Goal: Information Seeking & Learning: Understand process/instructions

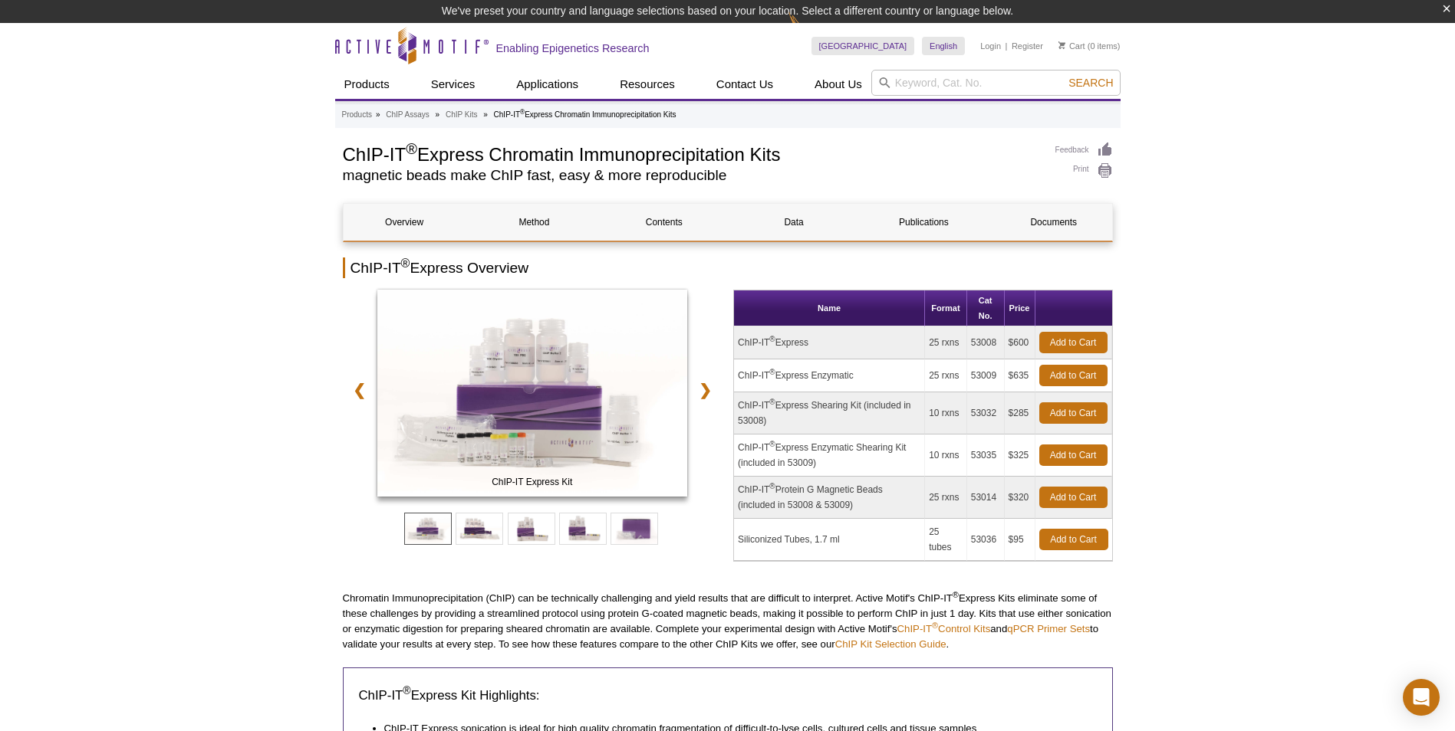
drag, startPoint x: 460, startPoint y: 117, endPoint x: 196, endPoint y: 200, distance: 277.2
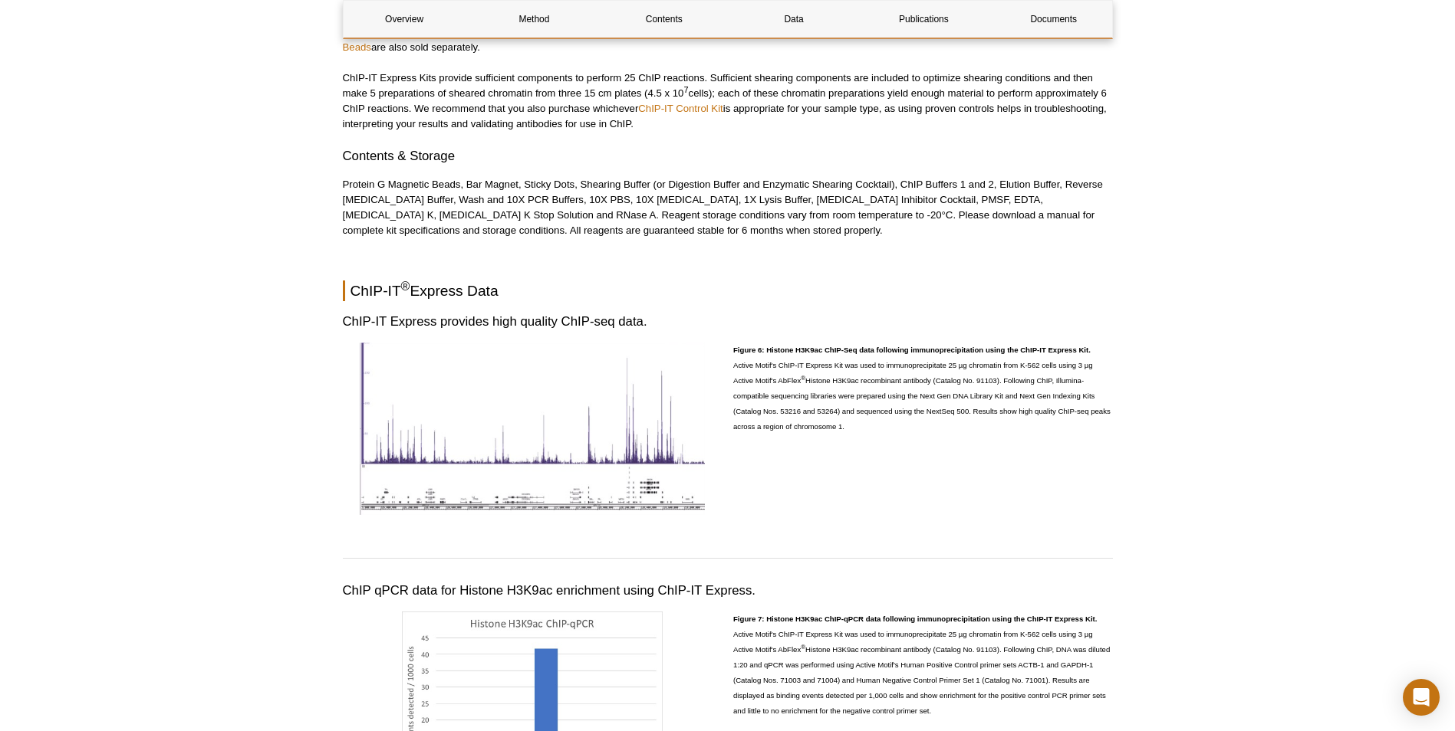
scroll to position [3197, 0]
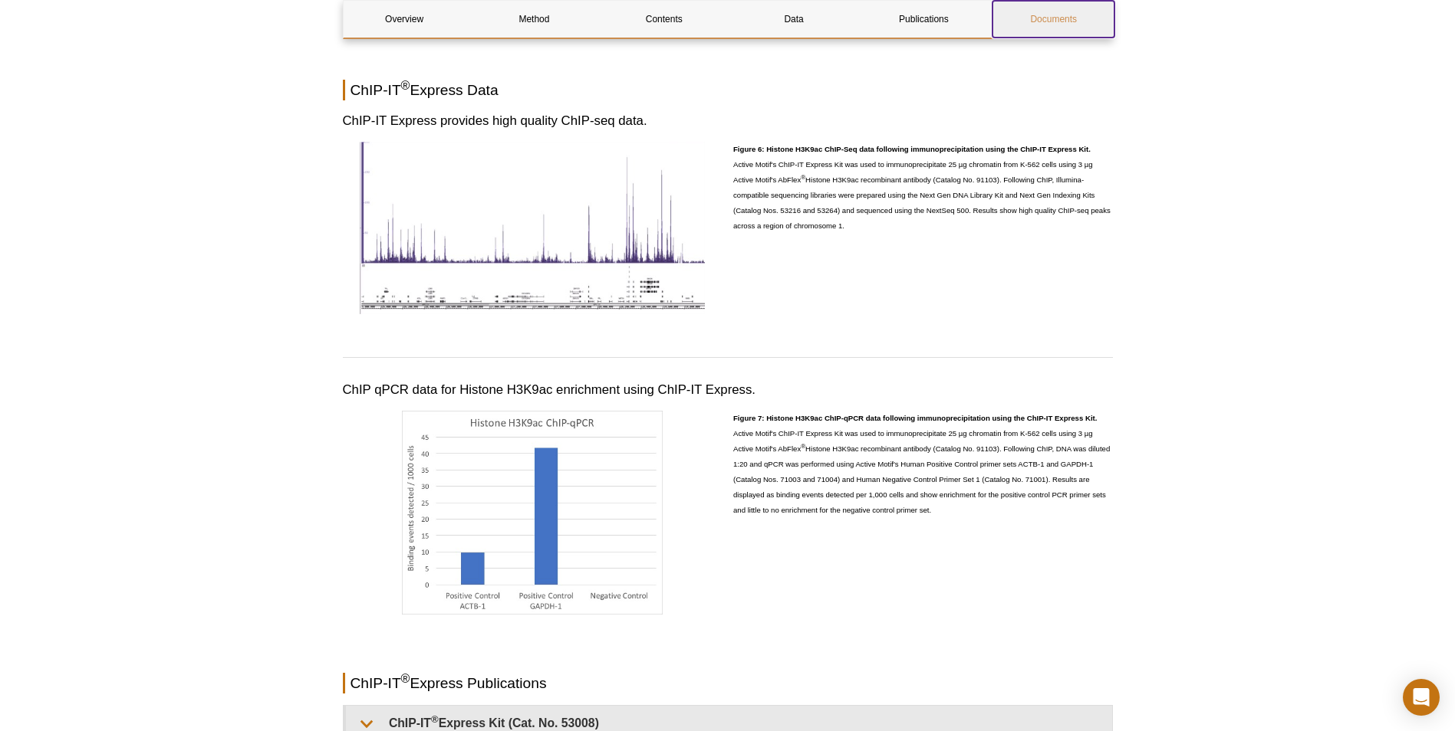
click at [1042, 13] on link "Documents" at bounding box center [1053, 19] width 122 height 37
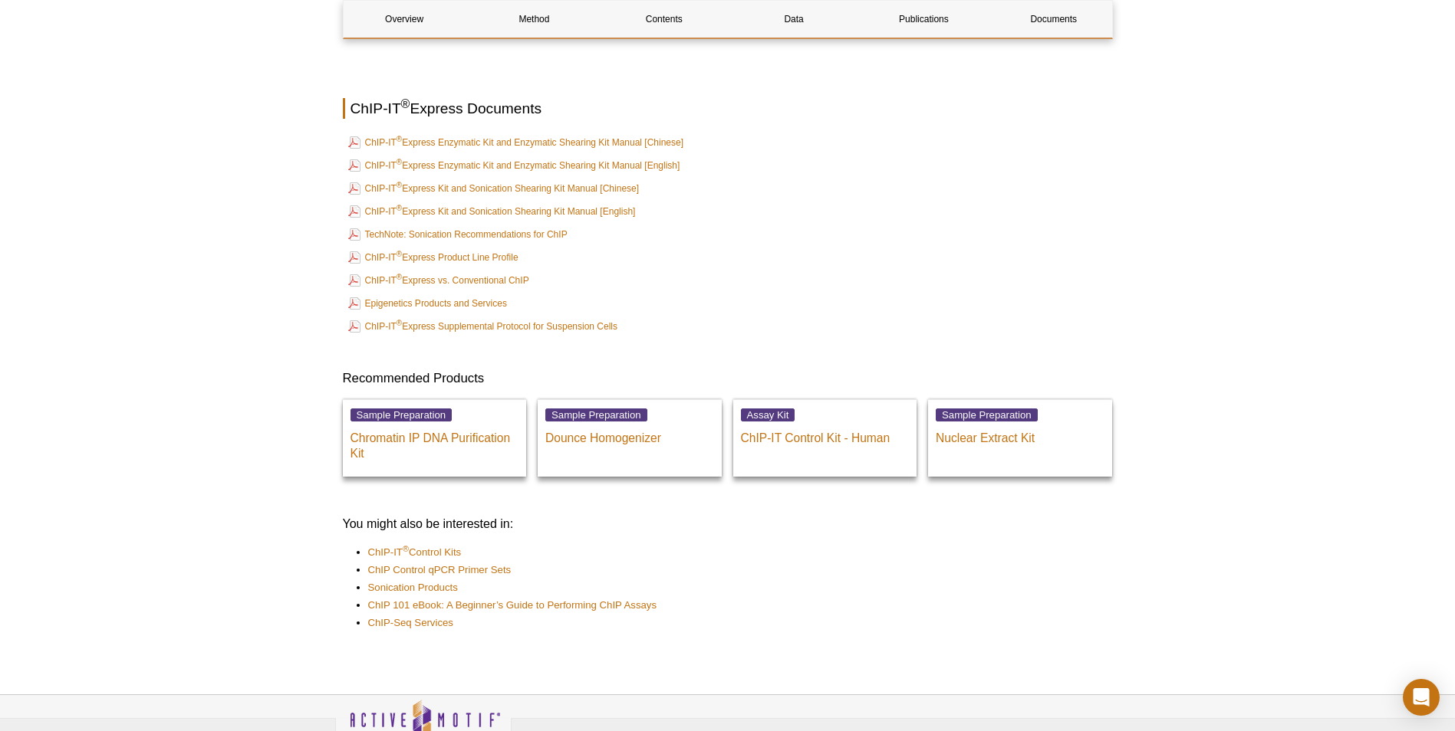
scroll to position [4016, 0]
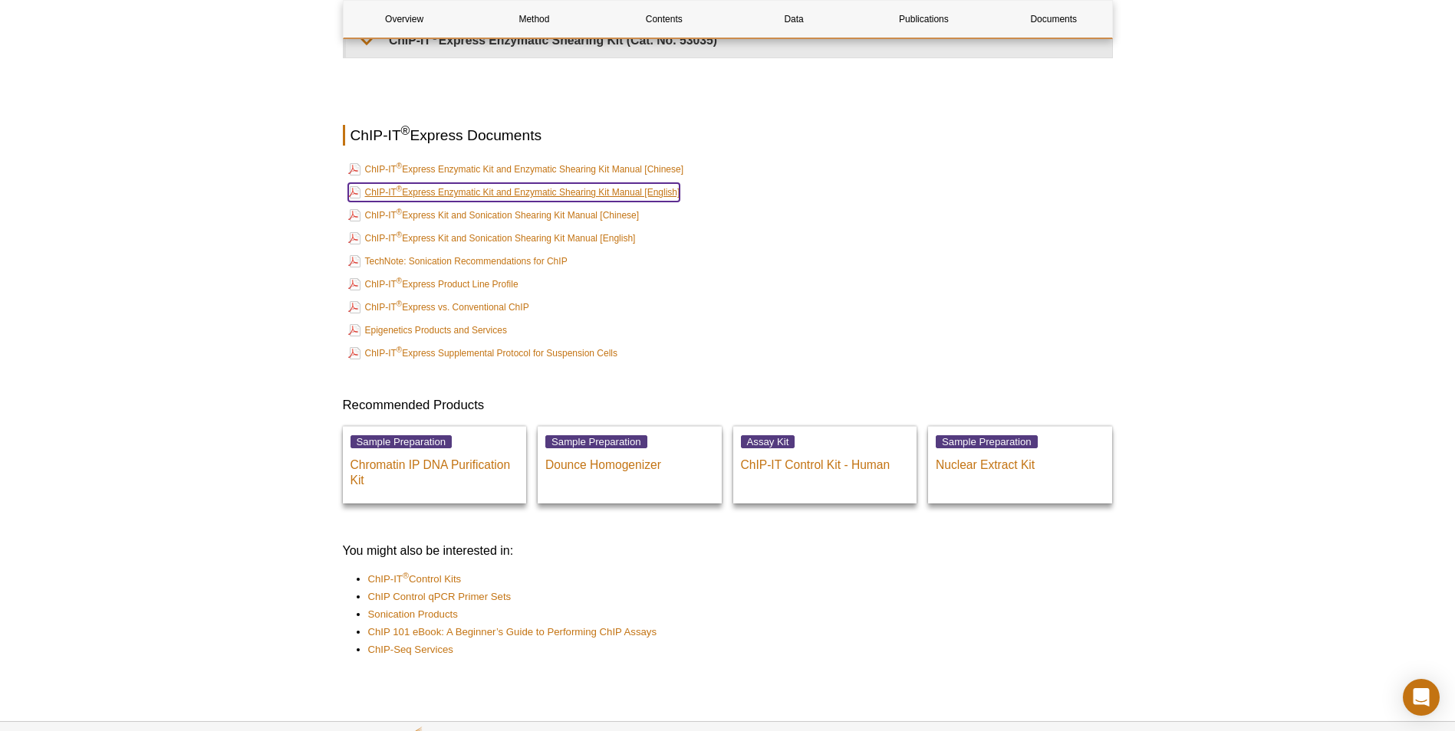
click at [582, 194] on link "ChIP-IT ® Express Enzymatic Kit and Enzymatic Shearing Kit Manual [English]" at bounding box center [514, 192] width 332 height 18
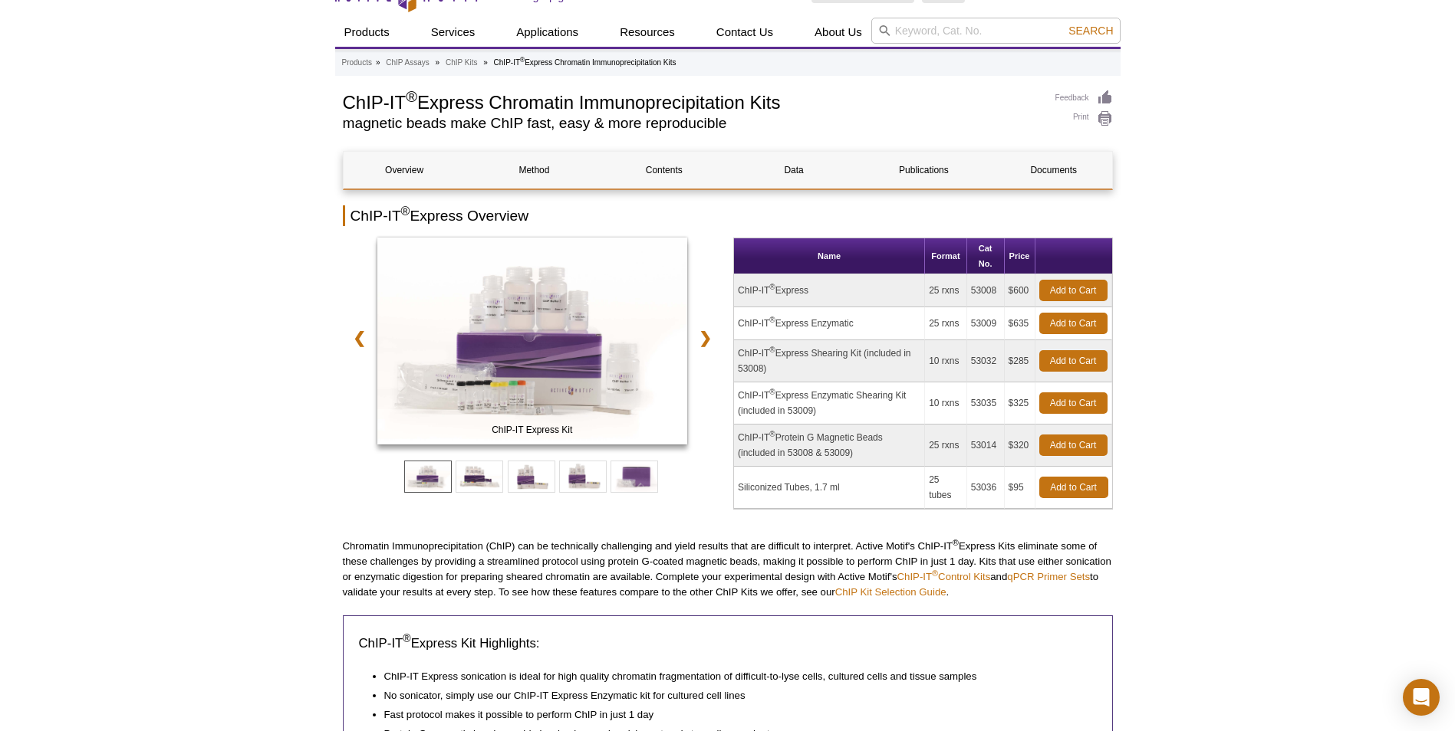
scroll to position [0, 0]
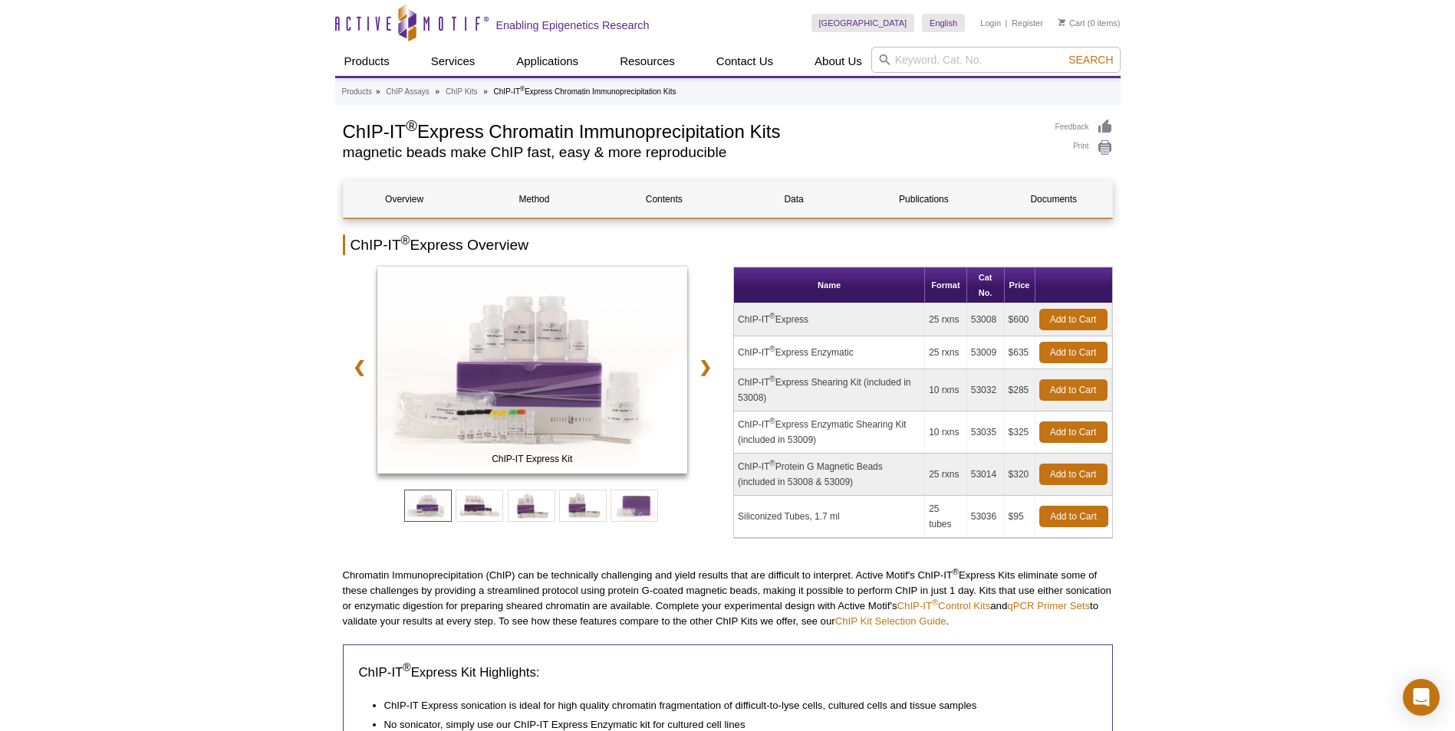
click at [1054, 184] on link "Documents" at bounding box center [1053, 199] width 122 height 37
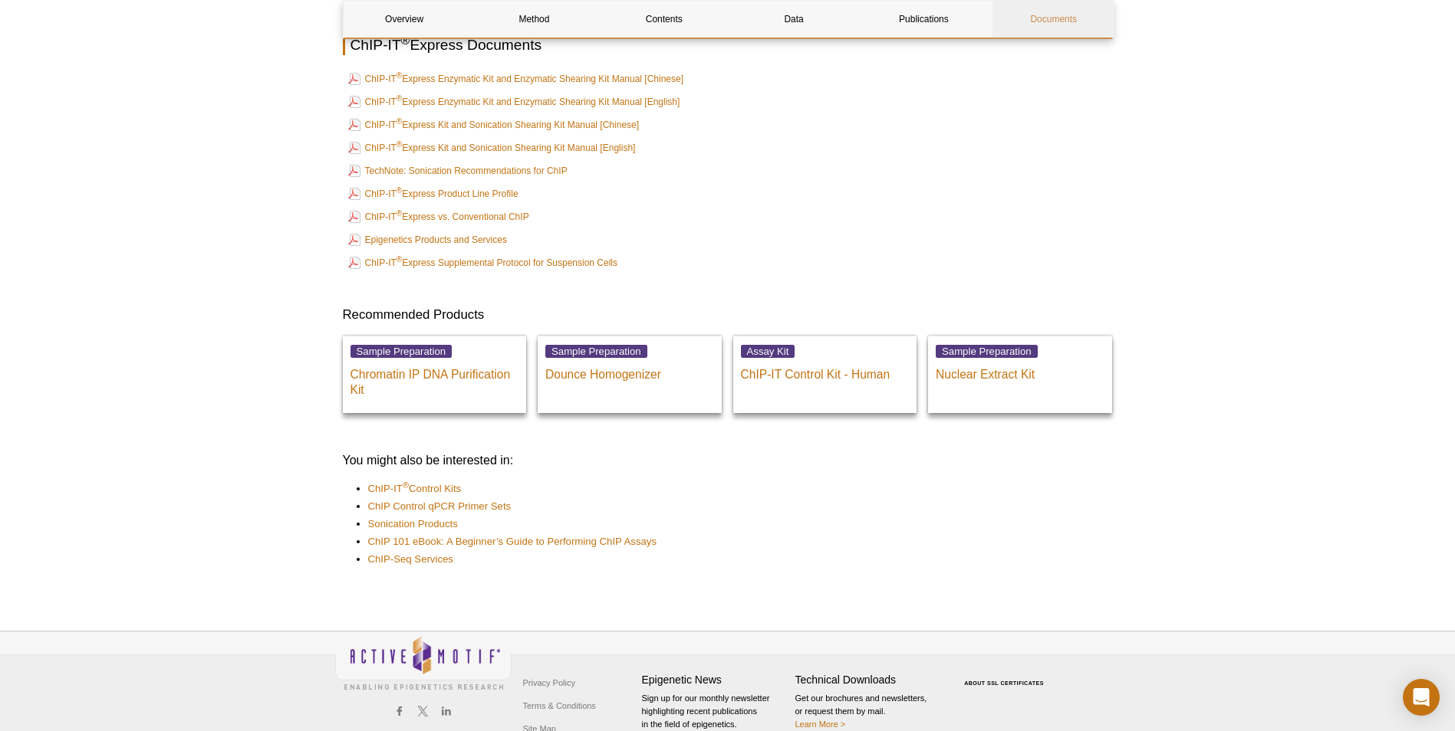
scroll to position [4094, 0]
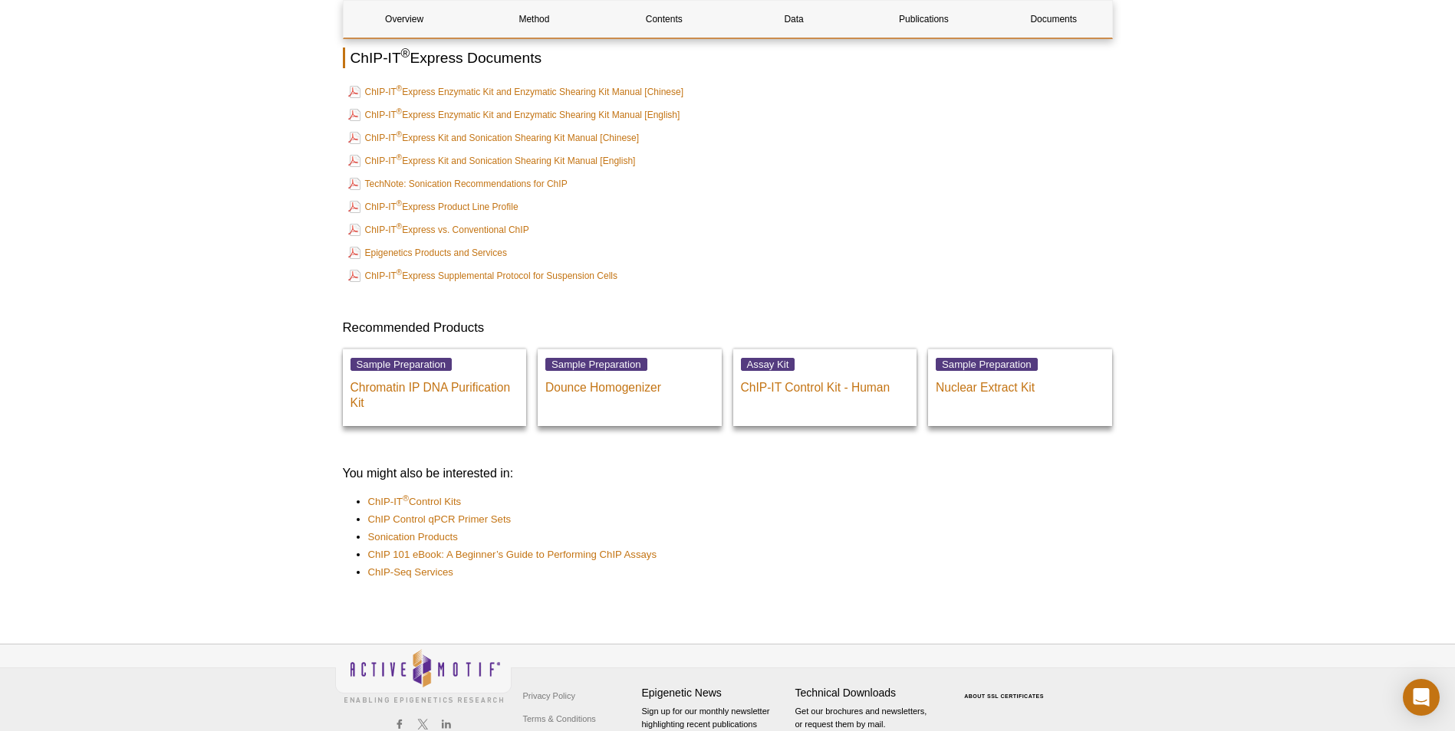
click at [718, 245] on td "Epigenetics Products and Services" at bounding box center [727, 252] width 767 height 21
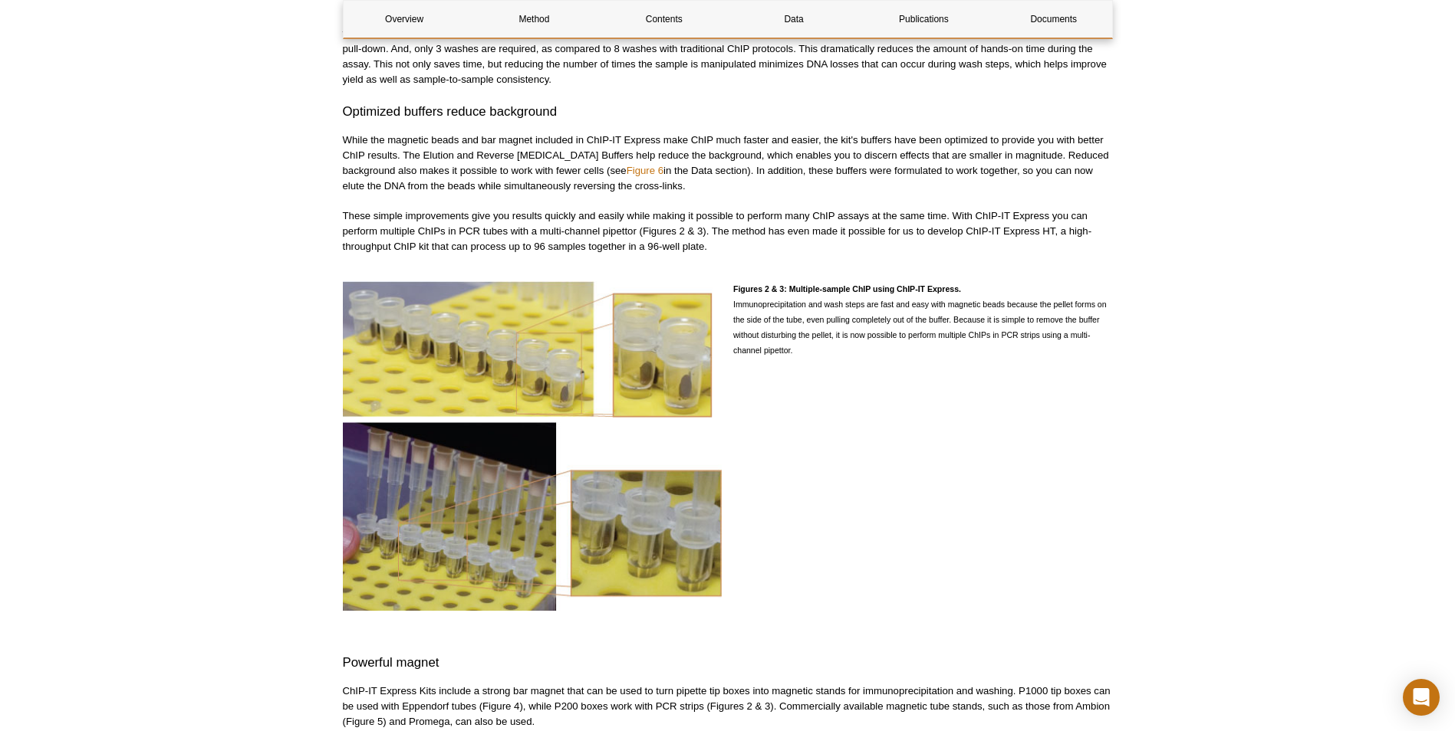
scroll to position [0, 0]
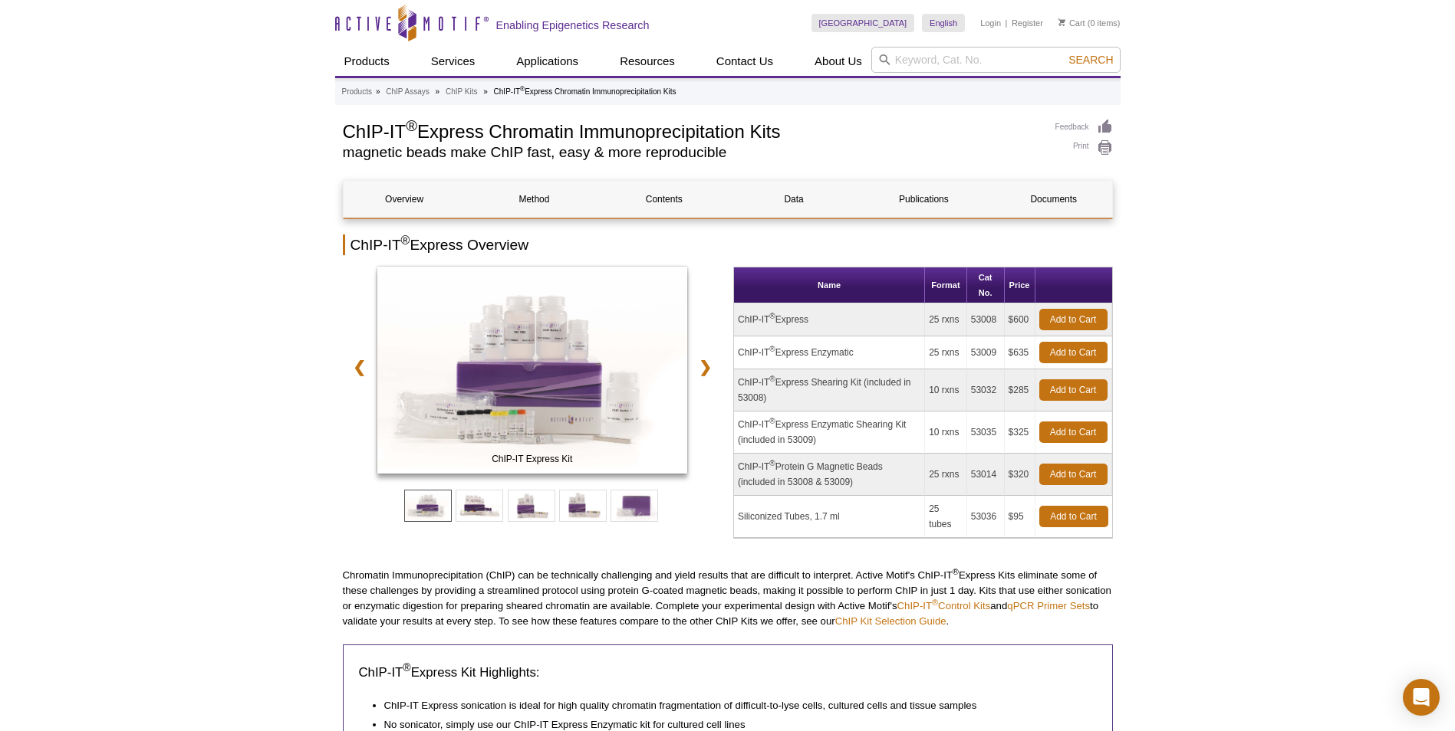
click at [458, 94] on link "ChIP Kits" at bounding box center [461, 92] width 32 height 14
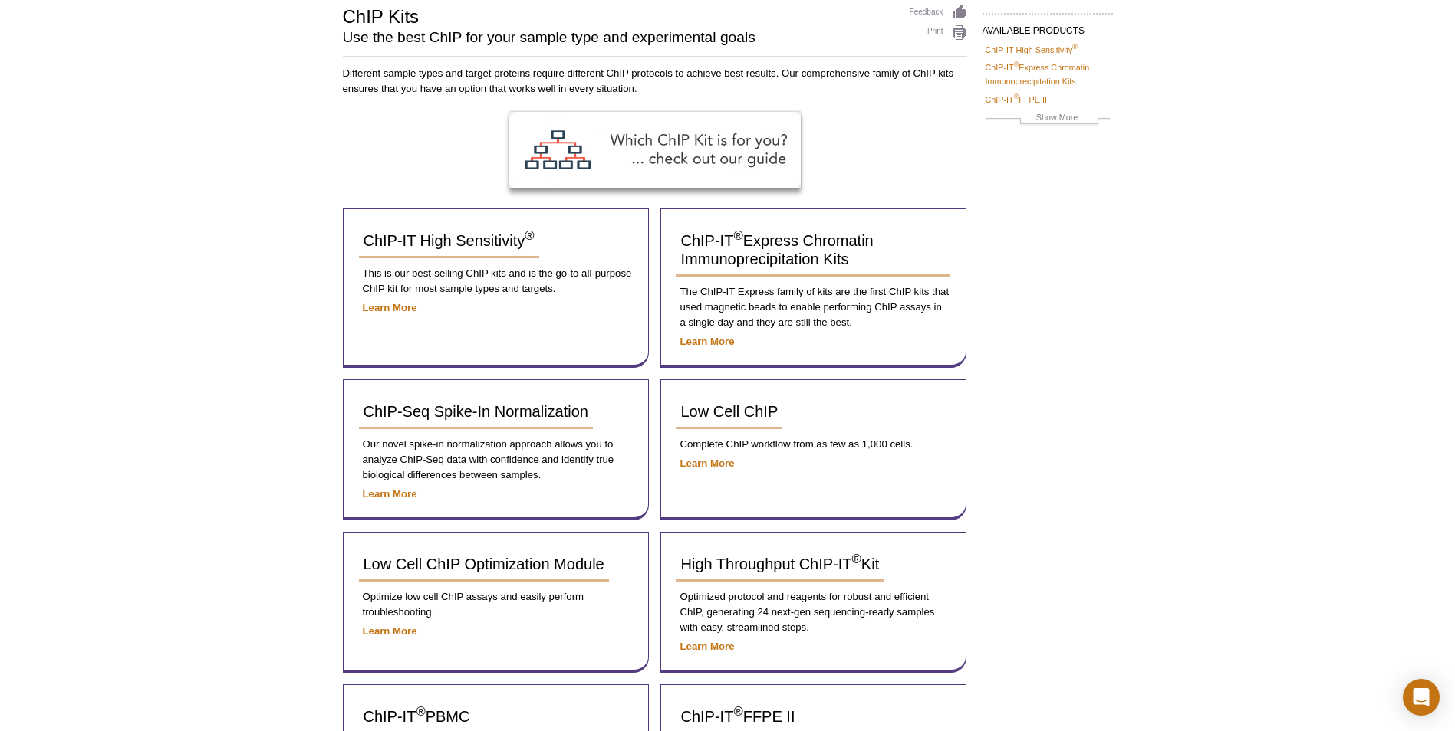
scroll to position [230, 0]
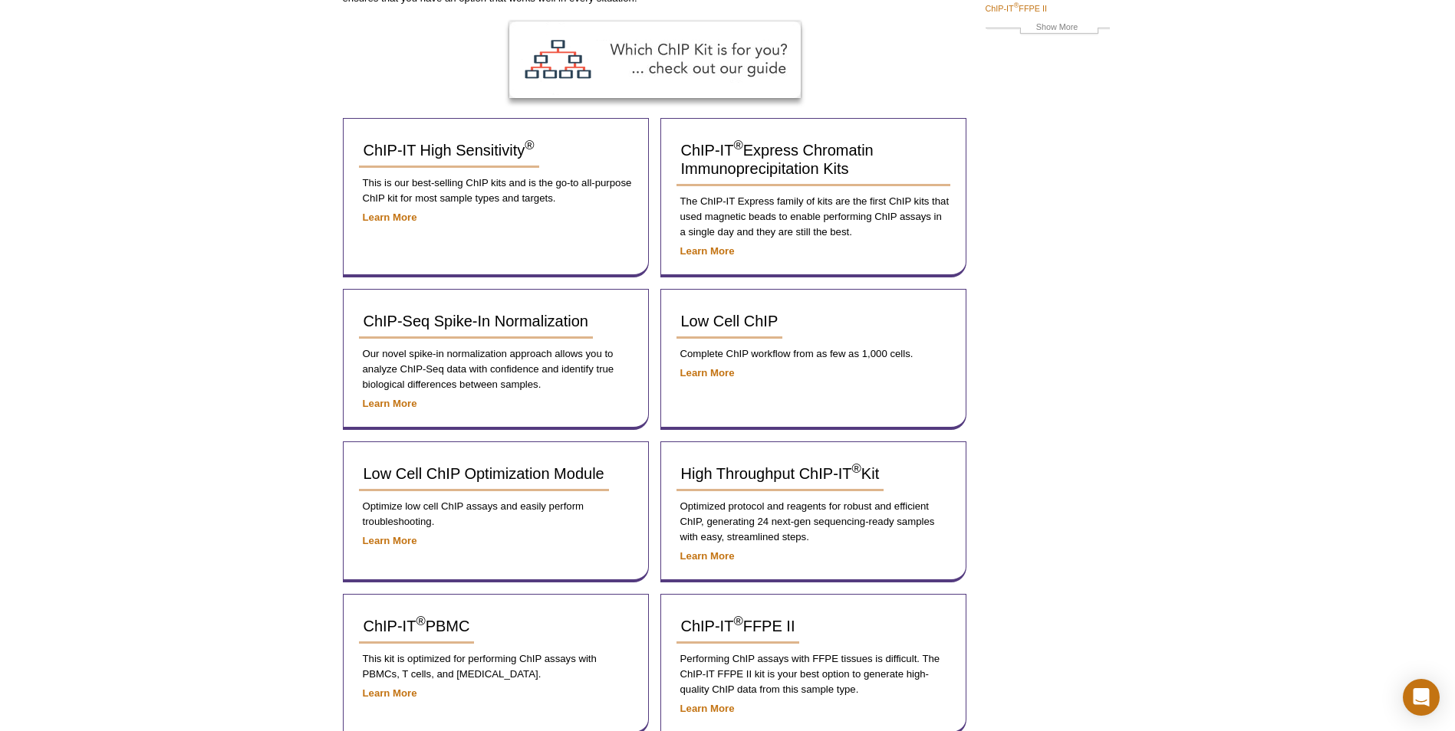
click at [211, 263] on div "Active Motif Logo Enabling Epigenetics Research 0 Search Skip to content Active…" at bounding box center [727, 426] width 1455 height 1262
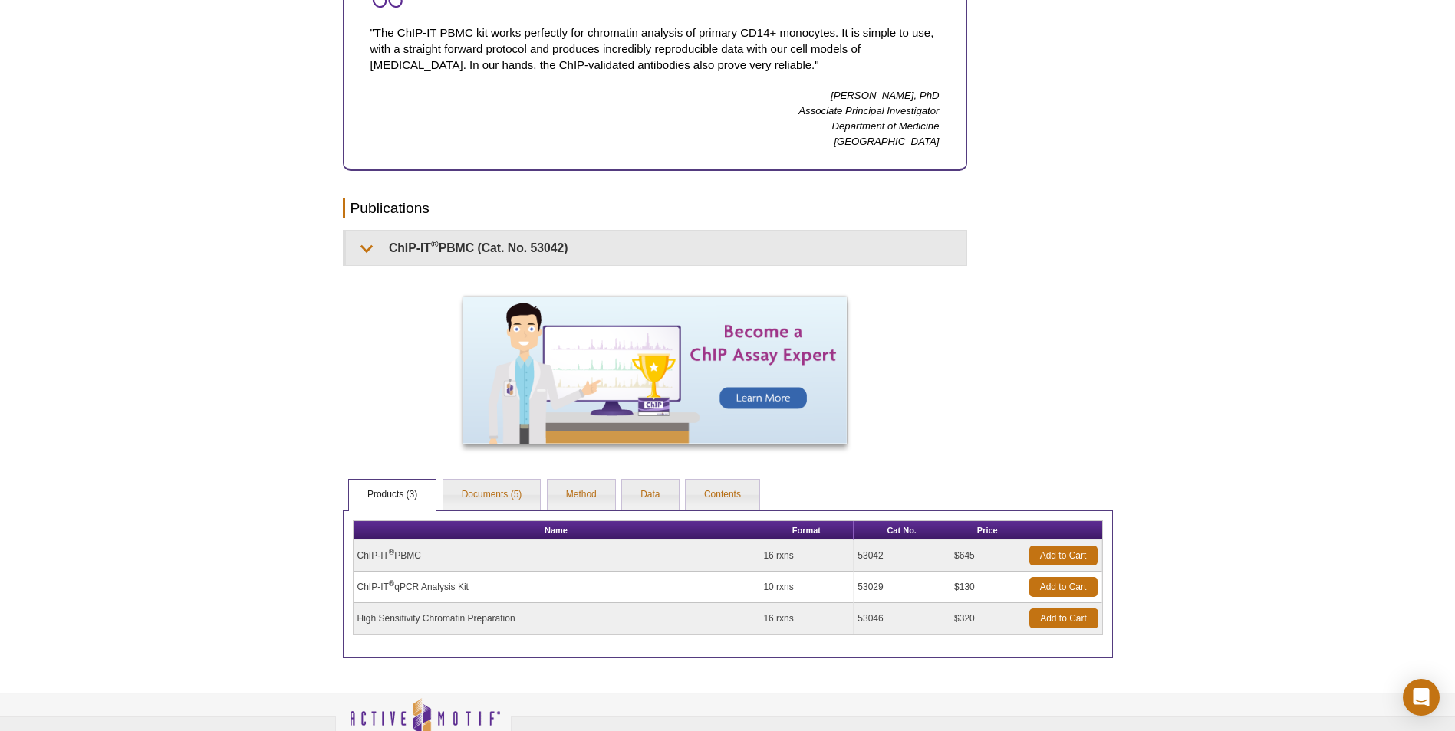
scroll to position [933, 0]
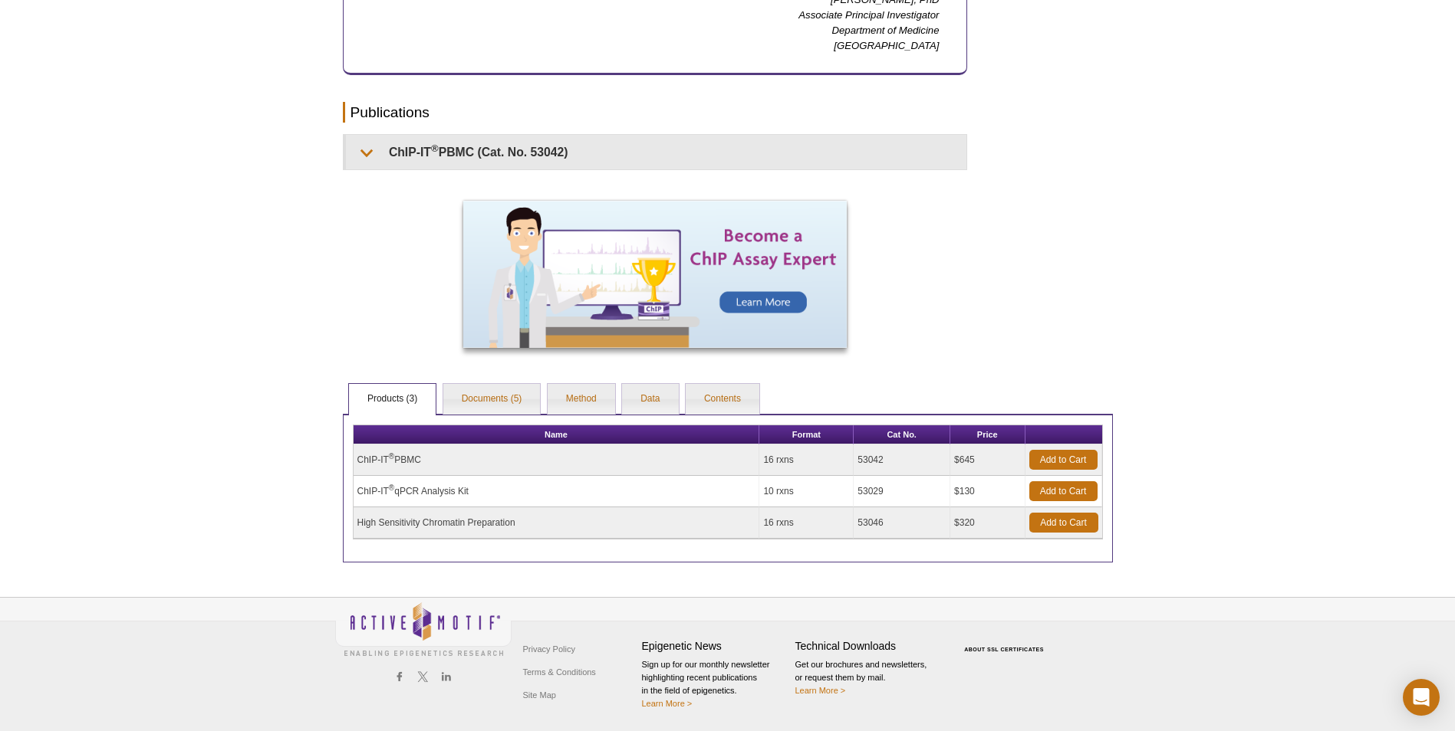
click at [470, 427] on th "Name" at bounding box center [556, 435] width 406 height 19
click at [470, 408] on link "Documents (5)" at bounding box center [491, 399] width 97 height 31
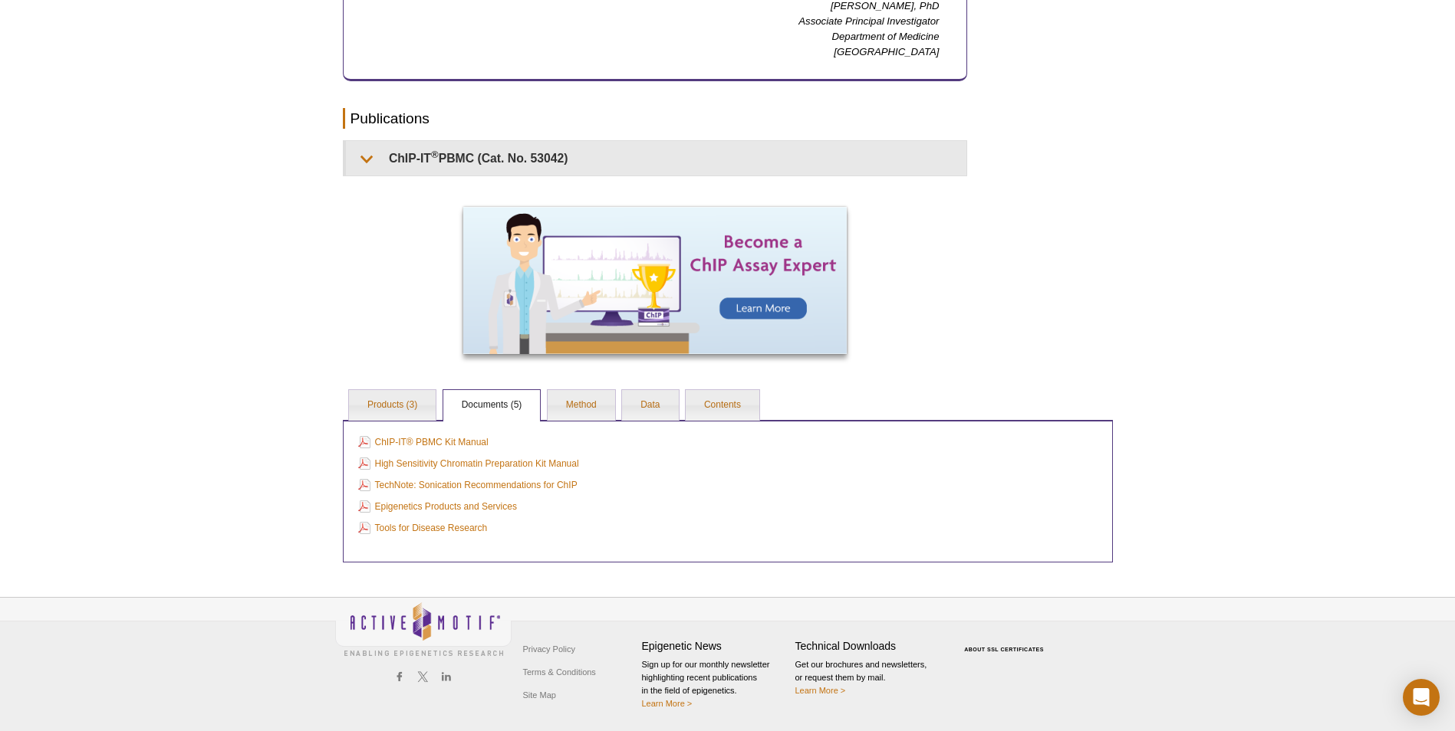
scroll to position [927, 0]
click at [443, 441] on link "ChIP-IT® PBMC Kit Manual" at bounding box center [423, 442] width 130 height 17
